Goal: Obtain resource: Download file/media

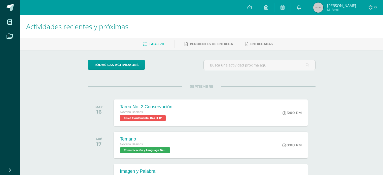
scroll to position [108, 0]
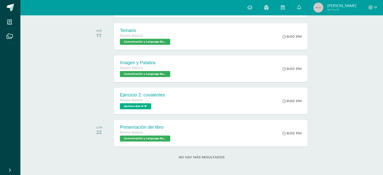
click at [258, 5] on link at bounding box center [249, 7] width 17 height 15
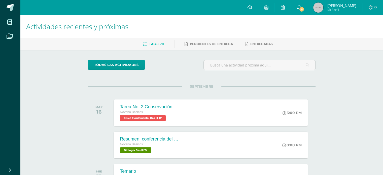
click at [306, 4] on link "5" at bounding box center [299, 7] width 16 height 15
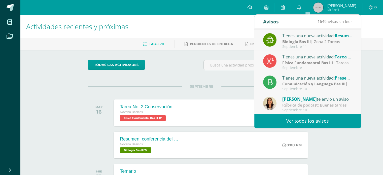
scroll to position [14, 0]
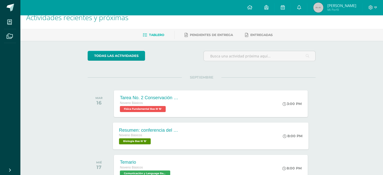
scroll to position [9, 0]
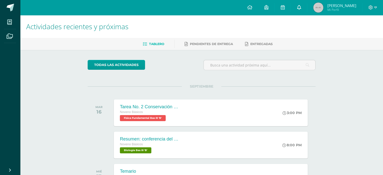
click at [303, 12] on link at bounding box center [299, 7] width 16 height 15
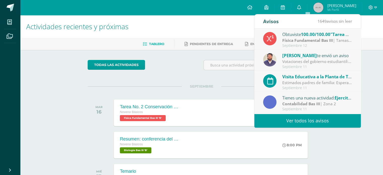
scroll to position [84, 0]
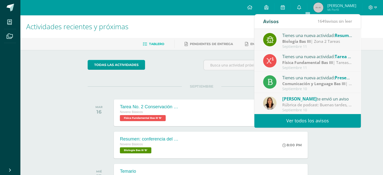
click at [306, 104] on div "Rúbrica de podcast: Buenas tardes, favor imprimir y pegar en tu cuaderno." at bounding box center [317, 105] width 70 height 6
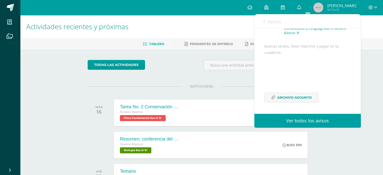
scroll to position [47, 0]
click at [295, 100] on span "Archivo Adjunto" at bounding box center [294, 97] width 34 height 9
click at [268, 22] on span "Avisos" at bounding box center [274, 22] width 14 height 6
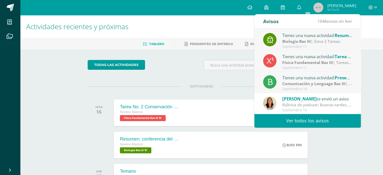
click at [244, 31] on h1 "Actividades recientes y próximas" at bounding box center [201, 26] width 350 height 23
